Goal: Task Accomplishment & Management: Manage account settings

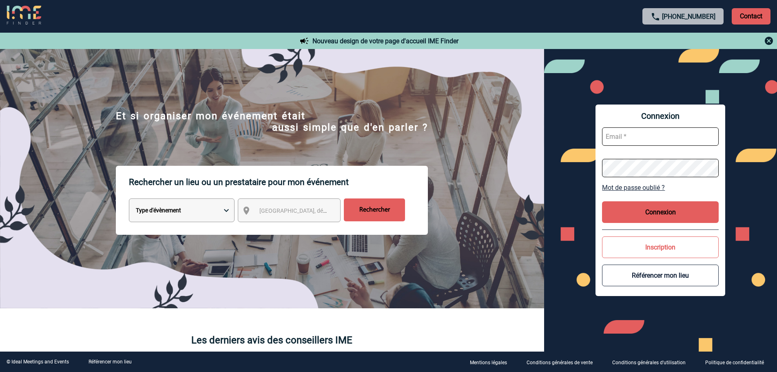
type input "[EMAIL_ADDRESS][DOMAIN_NAME]"
click at [645, 207] on button "Connexion" at bounding box center [660, 212] width 117 height 22
type input "[EMAIL_ADDRESS][DOMAIN_NAME]"
click at [690, 214] on button "Connexion" at bounding box center [660, 212] width 117 height 22
